Goal: Transaction & Acquisition: Purchase product/service

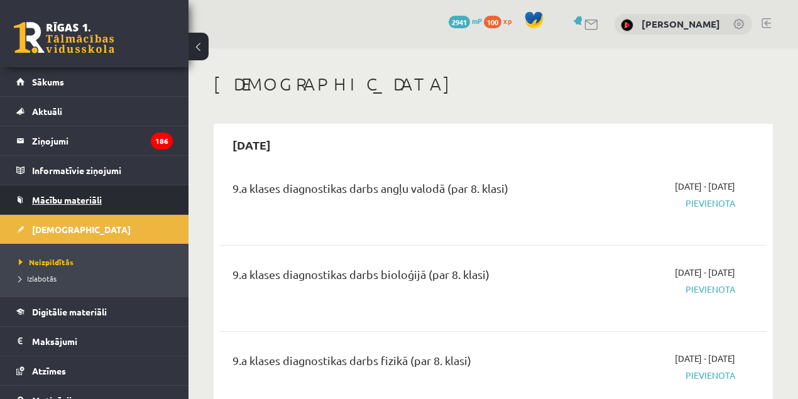
click at [83, 197] on span "Mācību materiāli" at bounding box center [67, 199] width 70 height 11
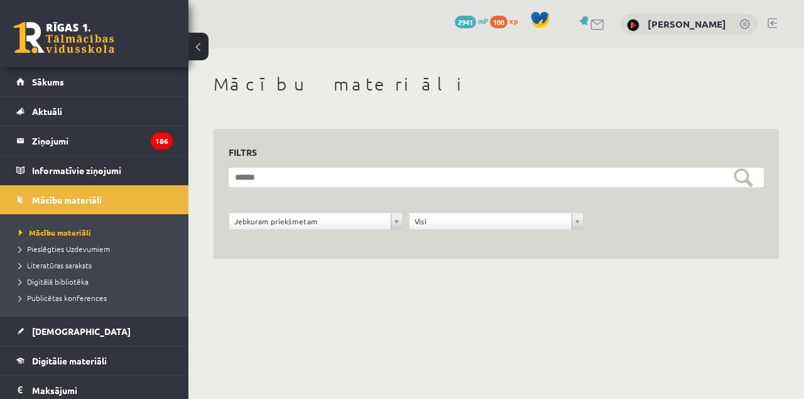
scroll to position [84, 0]
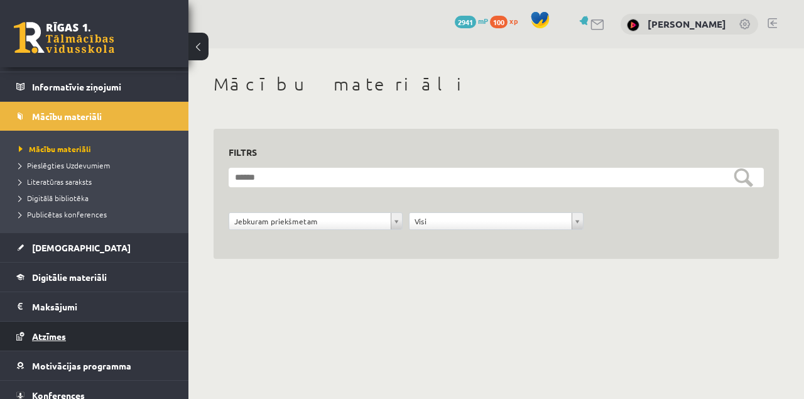
click at [51, 336] on span "Atzīmes" at bounding box center [49, 336] width 34 height 11
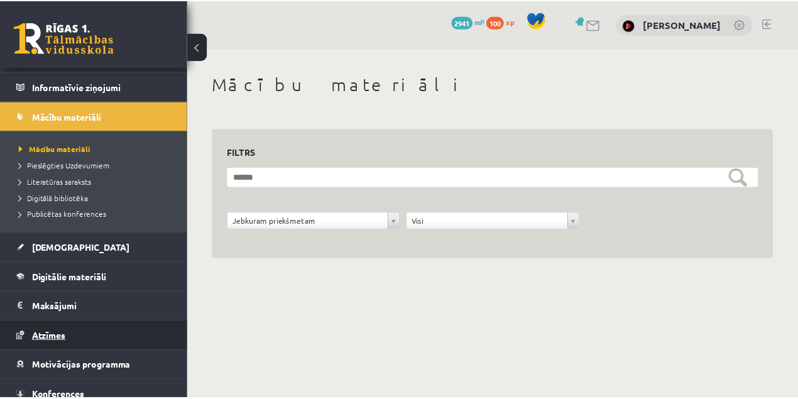
scroll to position [19, 0]
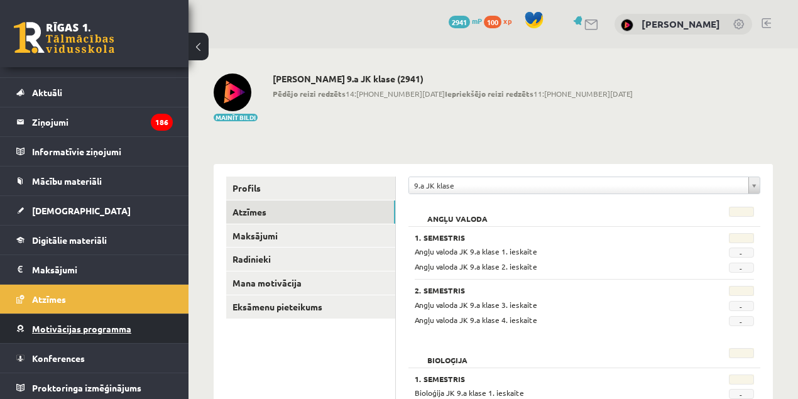
click at [59, 327] on span "Motivācijas programma" at bounding box center [81, 328] width 99 height 11
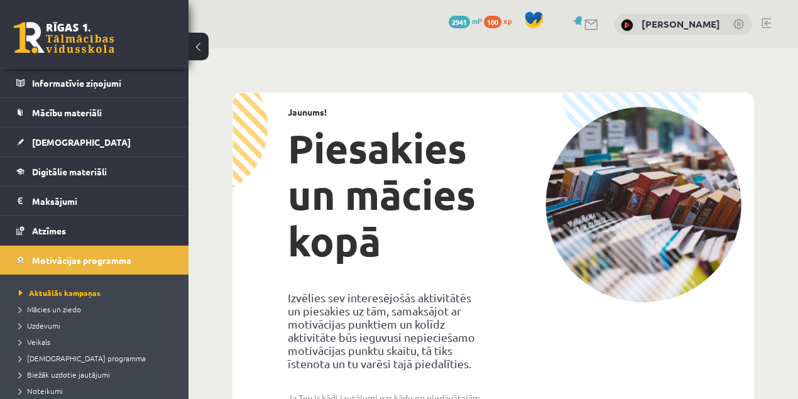
scroll to position [103, 0]
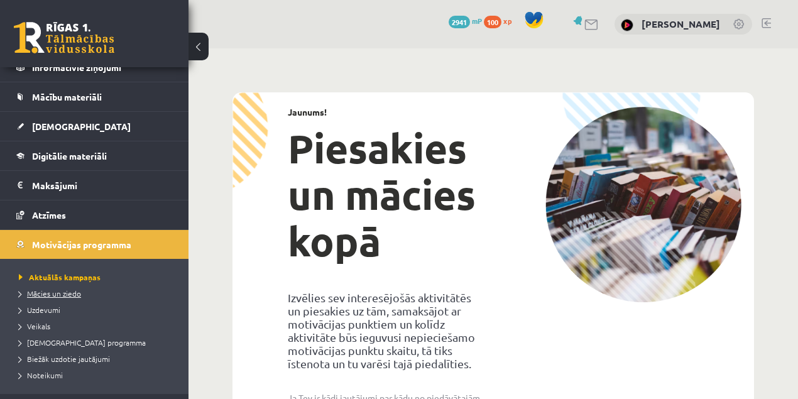
click at [49, 291] on span "Mācies un ziedo" at bounding box center [50, 293] width 62 height 10
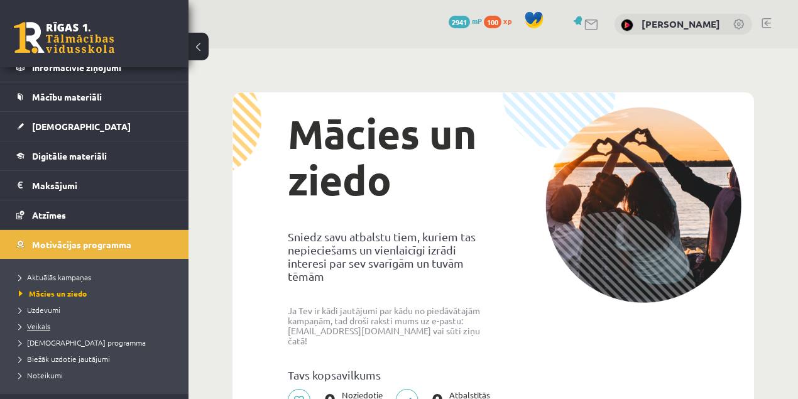
click at [40, 326] on span "Veikals" at bounding box center [34, 326] width 31 height 10
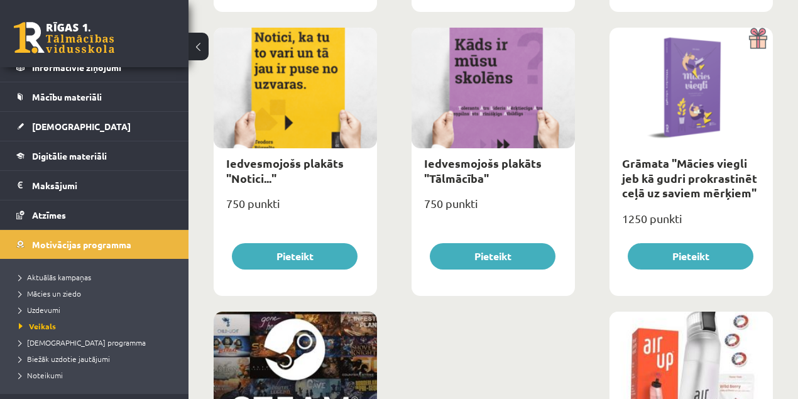
scroll to position [2100, 0]
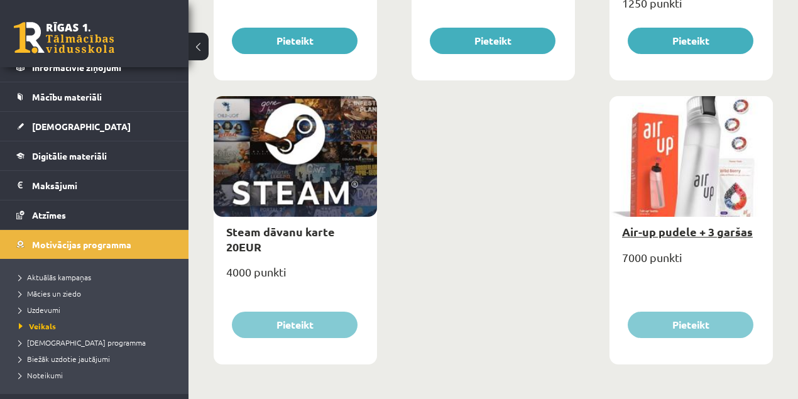
click at [667, 234] on link "Air-up pudele + 3 garšas" at bounding box center [687, 231] width 131 height 14
type input "*"
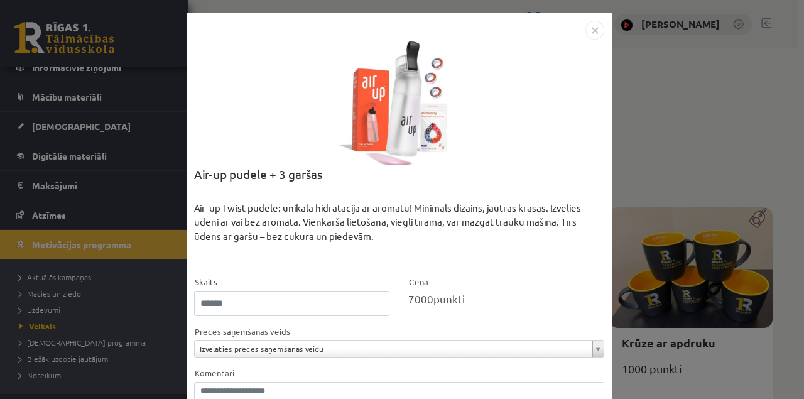
click at [199, 176] on div "Air-up pudele + 3 garšas" at bounding box center [399, 183] width 410 height 36
drag, startPoint x: 199, startPoint y: 176, endPoint x: 212, endPoint y: 178, distance: 14.1
click at [212, 178] on div "Air-up pudele + 3 garšas" at bounding box center [399, 183] width 410 height 36
copy div "Air-up"
